Goal: Task Accomplishment & Management: Manage account settings

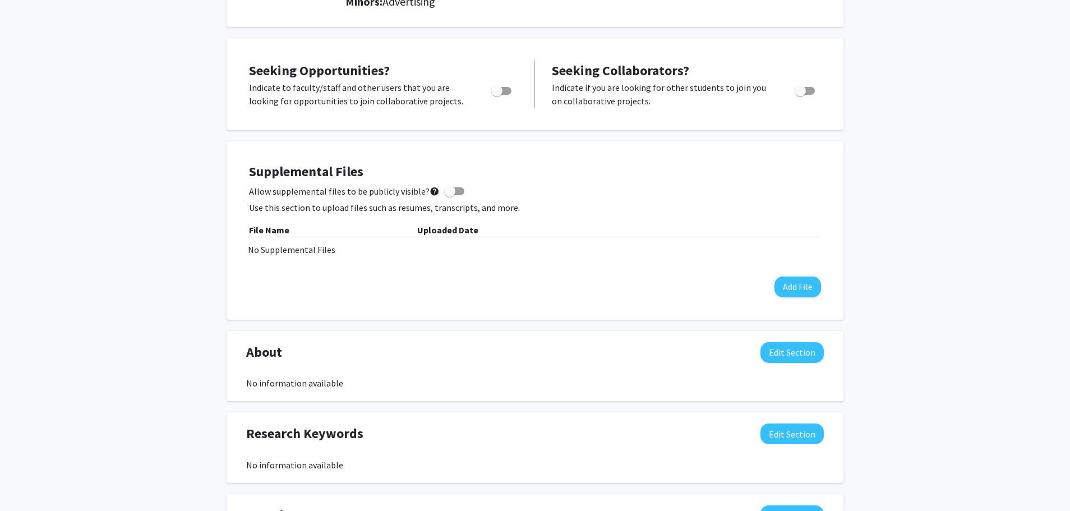
scroll to position [190, 0]
click at [788, 350] on button "Edit Section" at bounding box center [791, 353] width 63 height 21
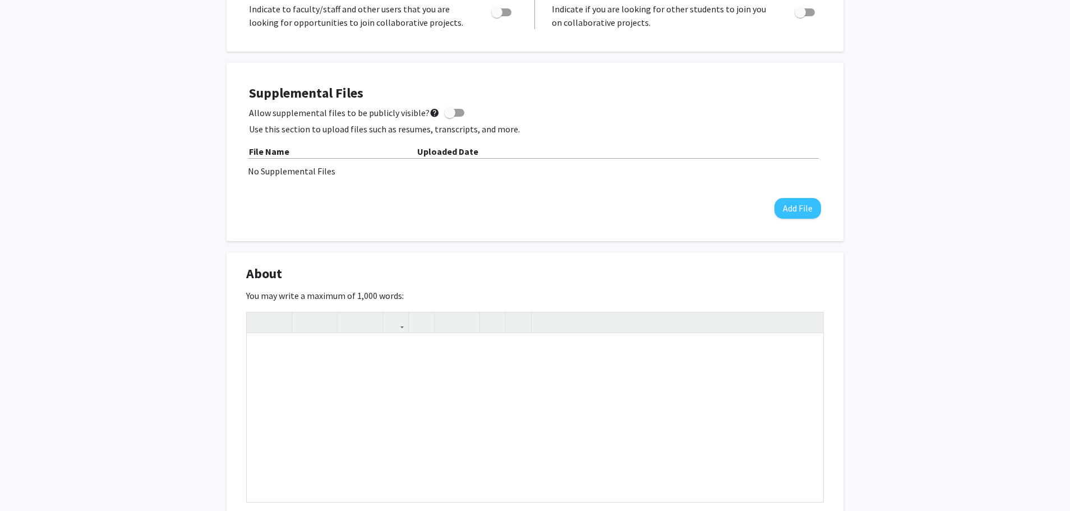
scroll to position [270, 0]
click at [547, 348] on div "Note to users with screen readers: Please deactivate our accessibility plugin f…" at bounding box center [535, 417] width 576 height 168
type textarea "My name is [PERSON_NAME]"
click at [728, 347] on p "I am a freshman at [GEOGRAPHIC_DATA] majoring in Mechanical Engineering. I'm cu…" at bounding box center [535, 350] width 554 height 13
click at [742, 352] on p "I am a freshman at [GEOGRAPHIC_DATA] majoring in Mechanical Engineering. I'm cu…" at bounding box center [535, 350] width 554 height 13
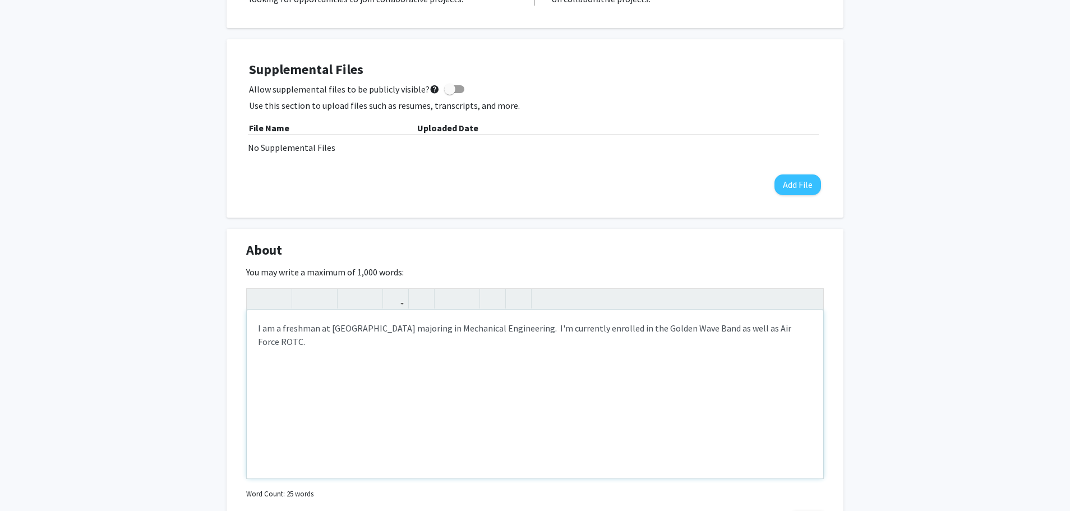
scroll to position [302, 0]
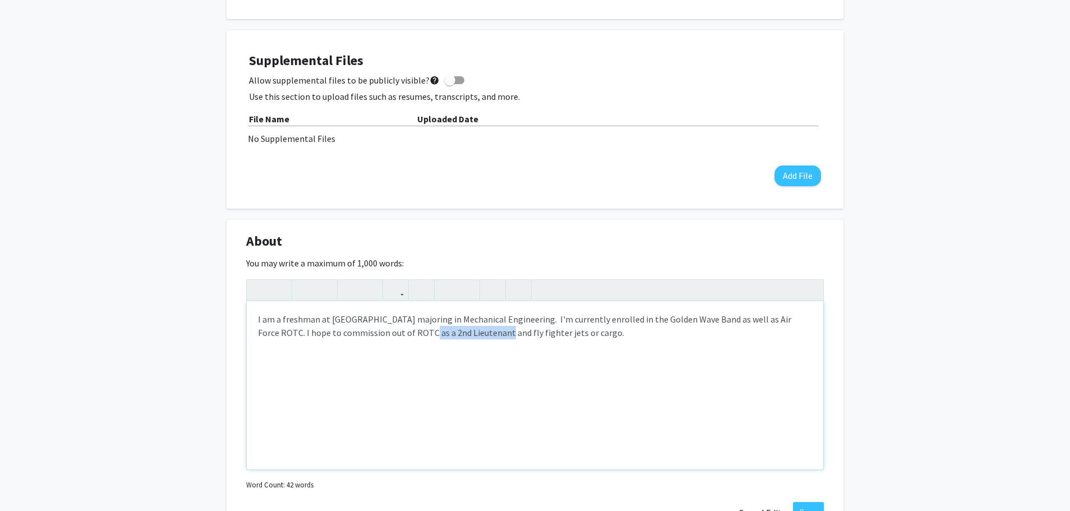
drag, startPoint x: 379, startPoint y: 333, endPoint x: 454, endPoint y: 332, distance: 75.1
click at [454, 332] on p "I am a freshman at [GEOGRAPHIC_DATA] majoring in Mechanical Engineering. I'm cu…" at bounding box center [535, 325] width 554 height 27
click at [496, 341] on div "I am a freshman at [GEOGRAPHIC_DATA] majoring in Mechanical Engineering. I'm cu…" at bounding box center [535, 385] width 576 height 168
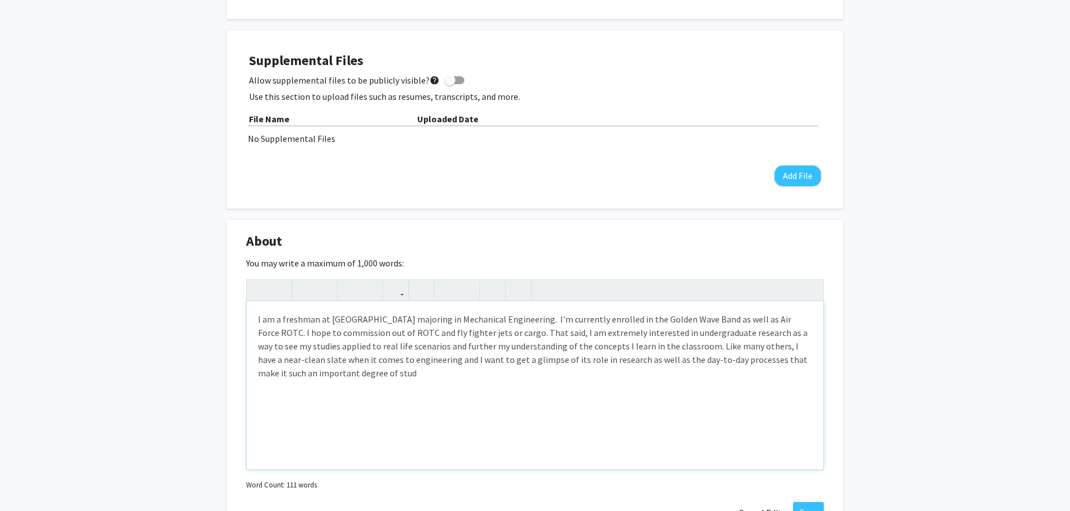
type textarea "<p>I am a freshman at [GEOGRAPHIC_DATA] majoring in Mechanical Engineering.&nbs…"
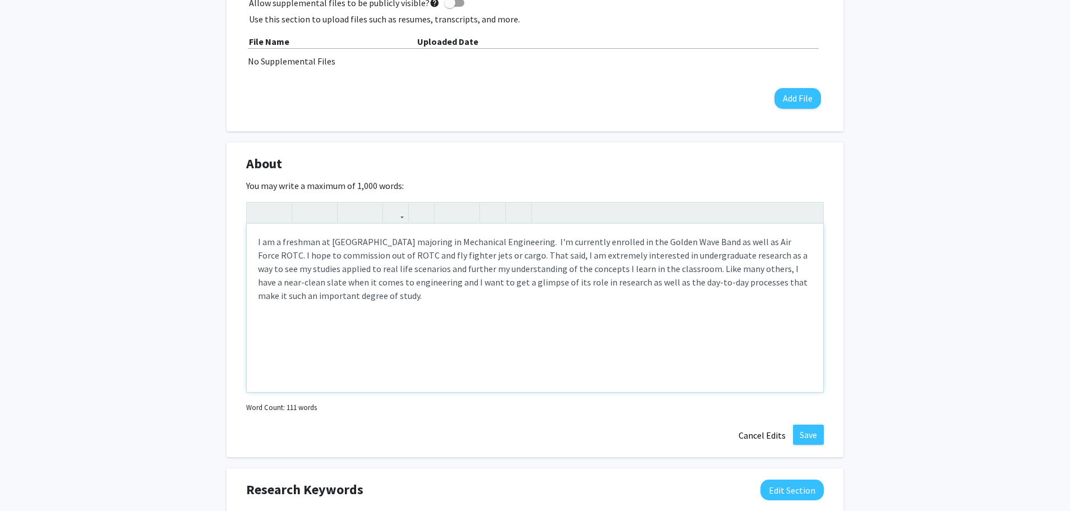
scroll to position [380, 0]
click at [808, 434] on button "Save" at bounding box center [808, 434] width 31 height 20
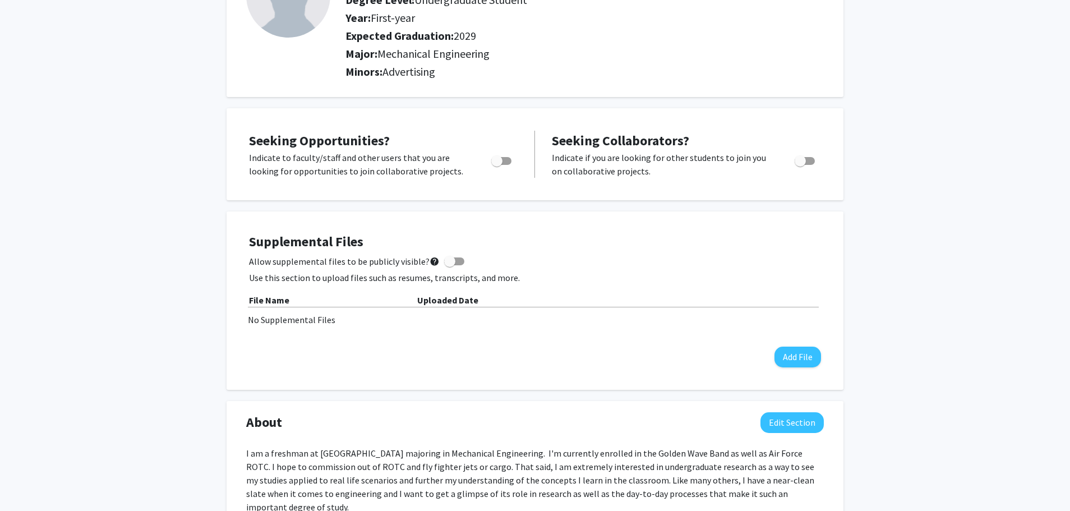
scroll to position [0, 0]
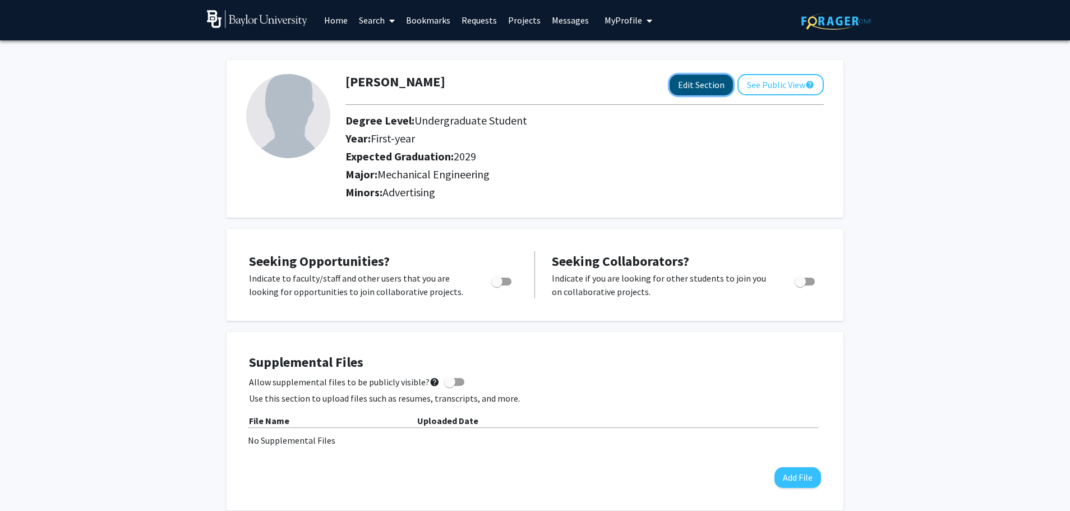
click at [675, 86] on button "Edit Section" at bounding box center [700, 85] width 63 height 21
select select "first-year"
select select "2029"
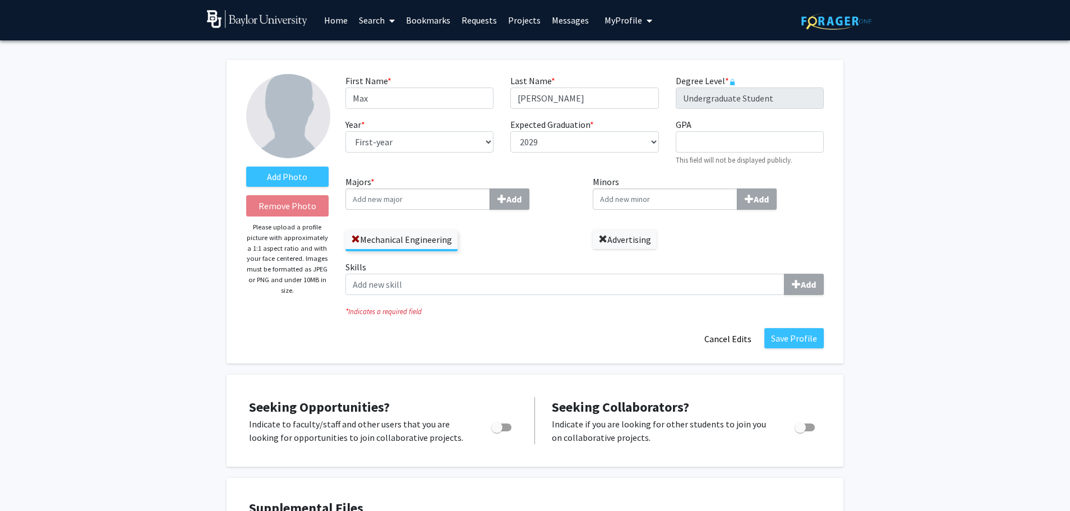
click at [603, 240] on span at bounding box center [602, 239] width 9 height 9
click at [777, 339] on button "Save Profile" at bounding box center [793, 338] width 59 height 20
